Goal: Check status

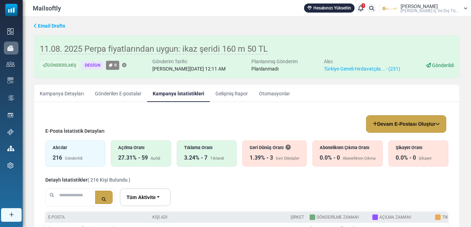
click at [148, 152] on div "Açılma Oranı 27.31% - 59 Açıldı" at bounding box center [141, 153] width 60 height 26
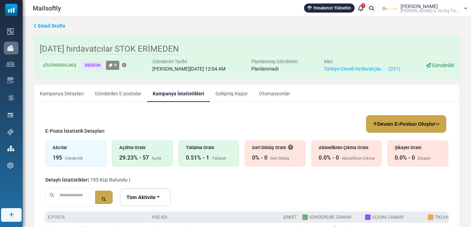
drag, startPoint x: 0, startPoint y: 0, endPoint x: 178, endPoint y: 116, distance: 212.6
